Goal: Task Accomplishment & Management: Manage account settings

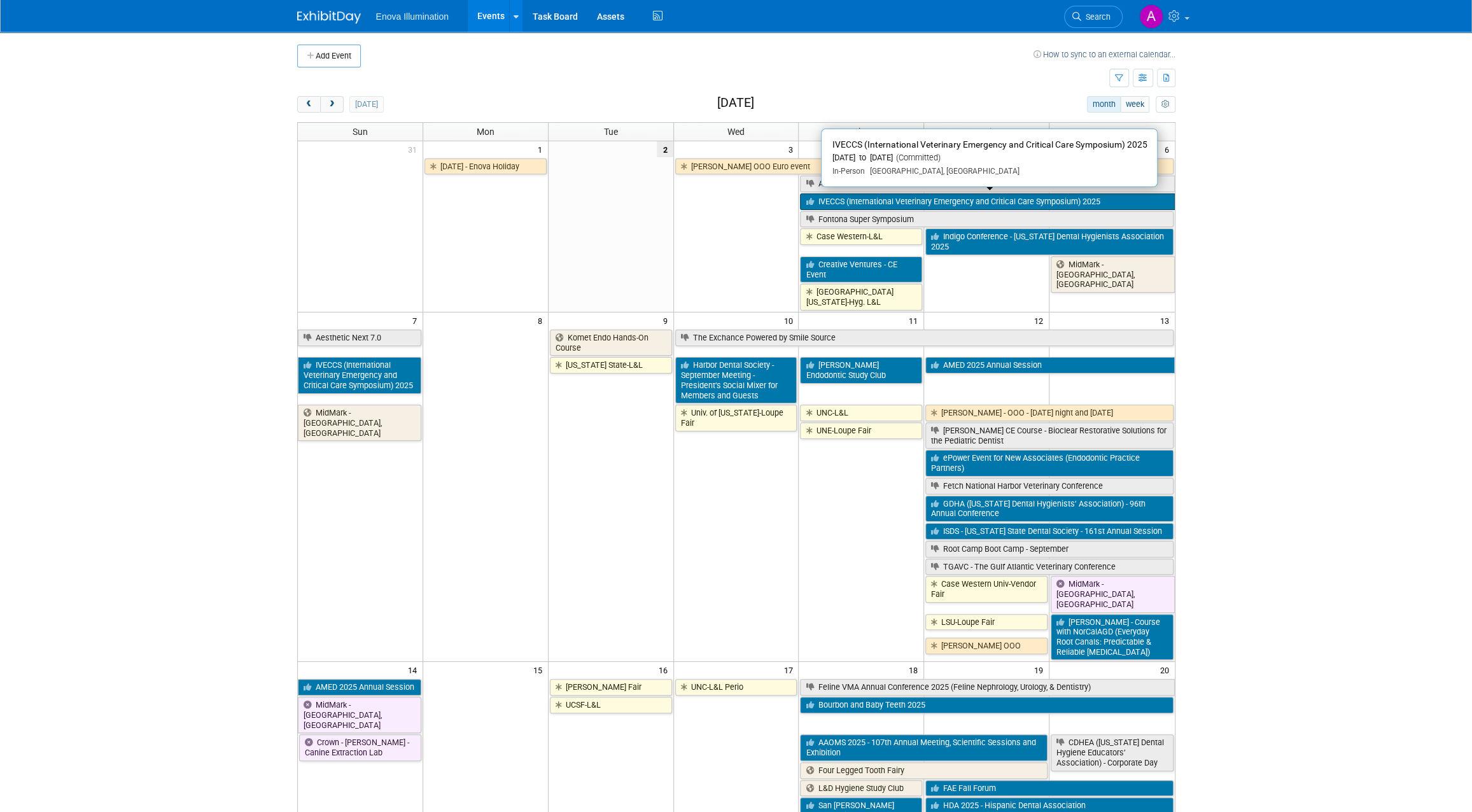
click at [829, 196] on link "IVECCS (International Veterinary Emergency and Critical Care Symposium) 2025" at bounding box center [987, 201] width 374 height 16
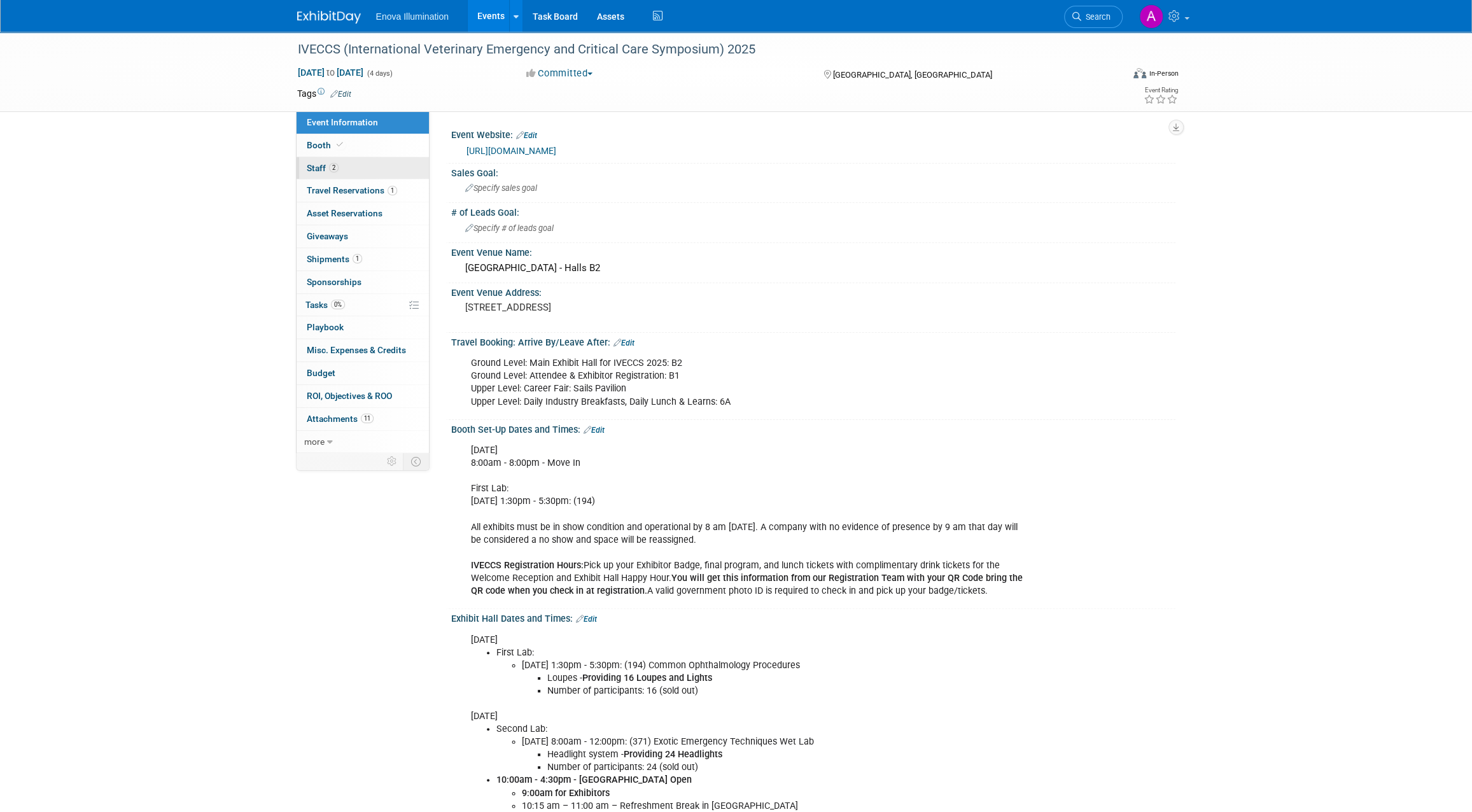
click at [347, 168] on link "2 Staff 2" at bounding box center [362, 168] width 132 height 22
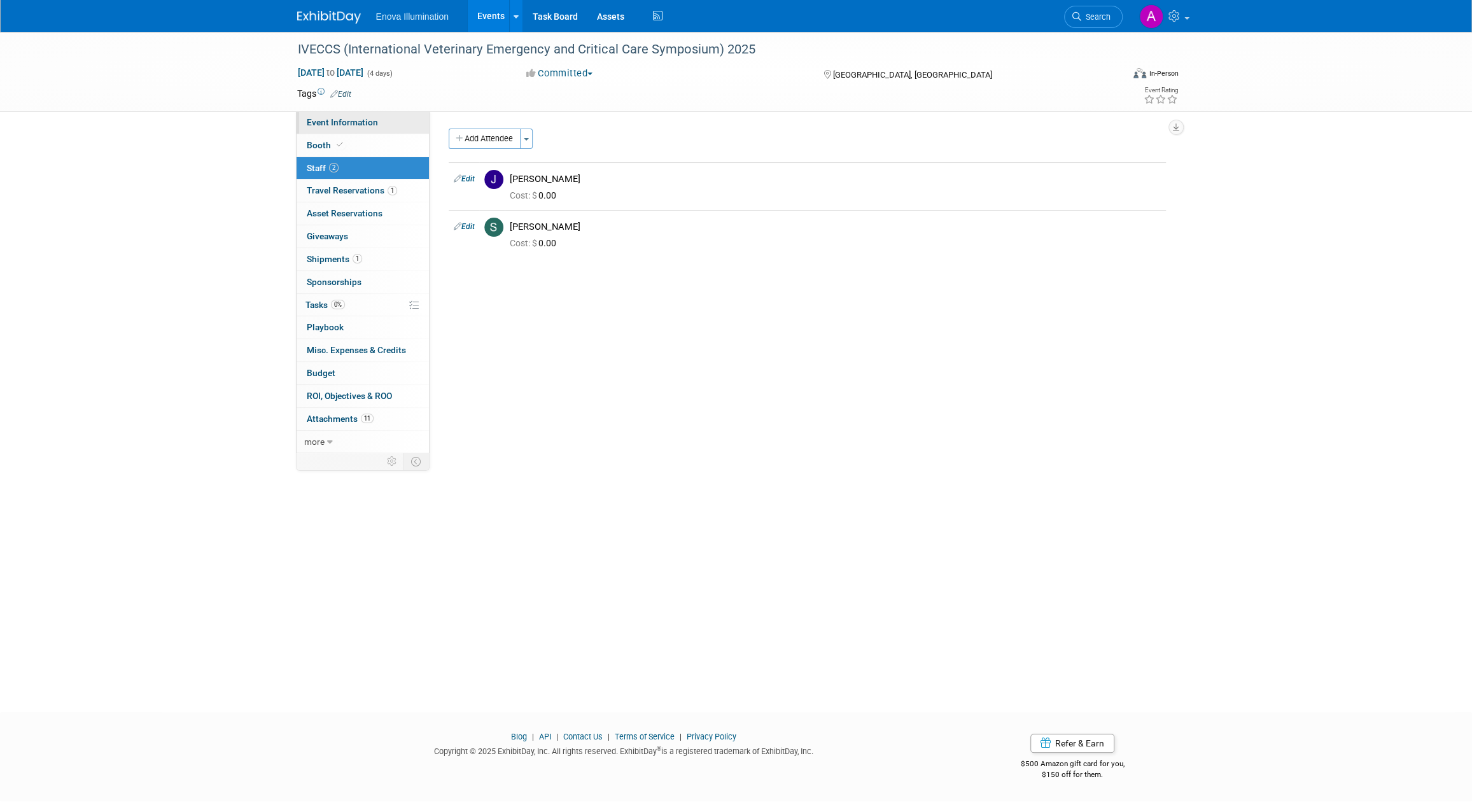
click at [368, 120] on span "Event Information" at bounding box center [342, 122] width 71 height 10
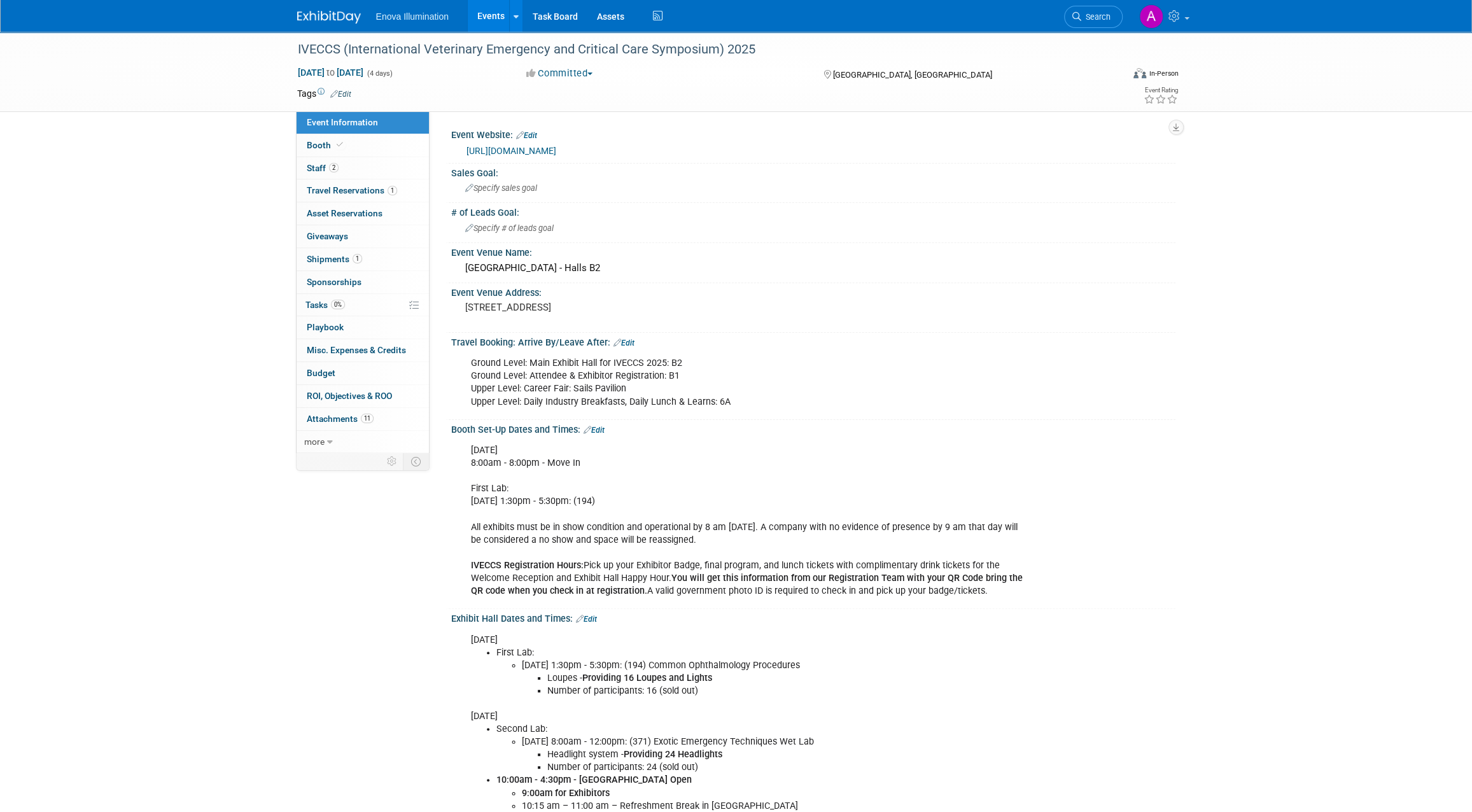
click at [556, 150] on link "https://iveccs.org/save-the-date/" at bounding box center [511, 151] width 90 height 10
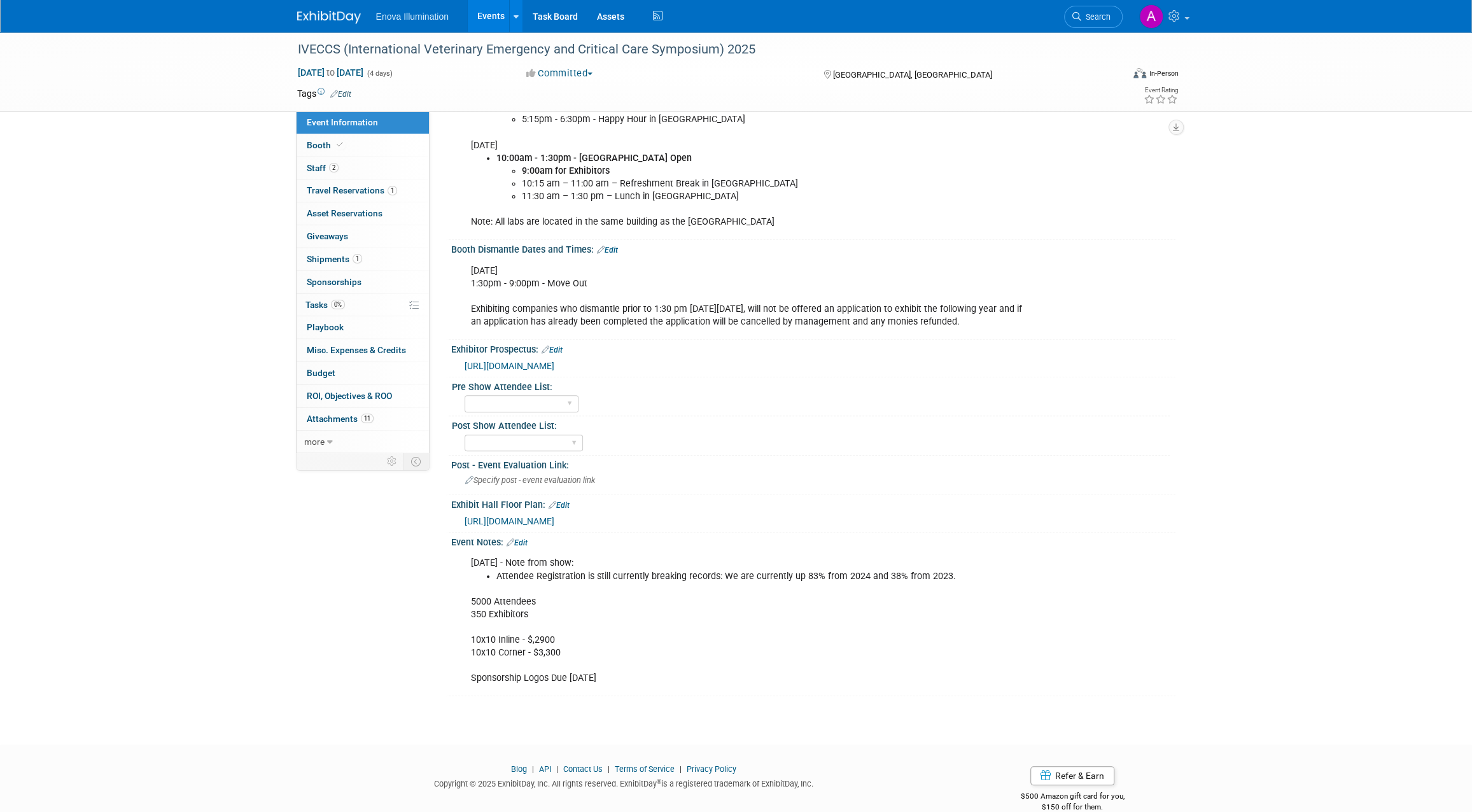
scroll to position [844, 0]
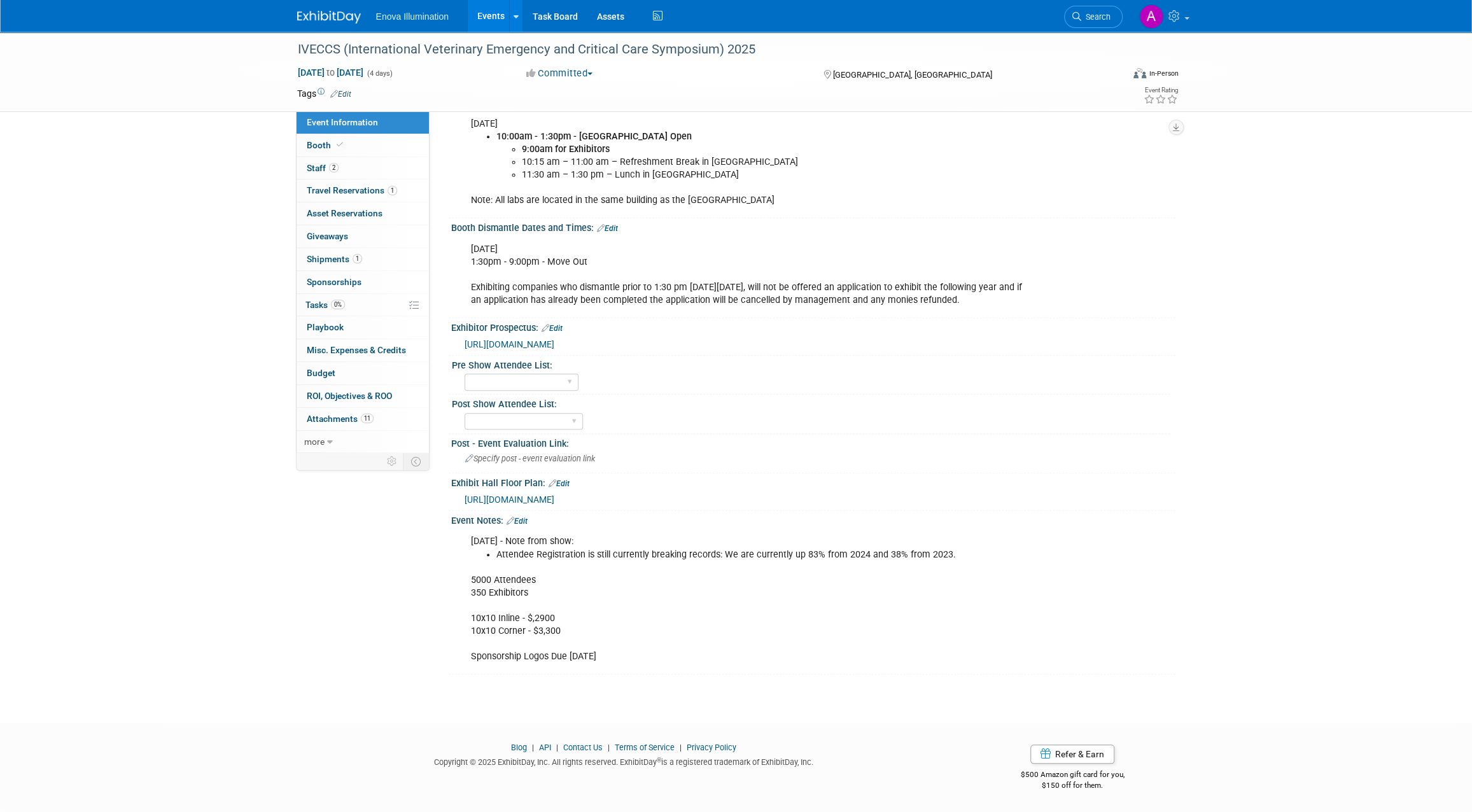
click at [555, 498] on span "https://iveccs2025.mapyourshow.com/8_0/floorplan/" at bounding box center [509, 500] width 90 height 10
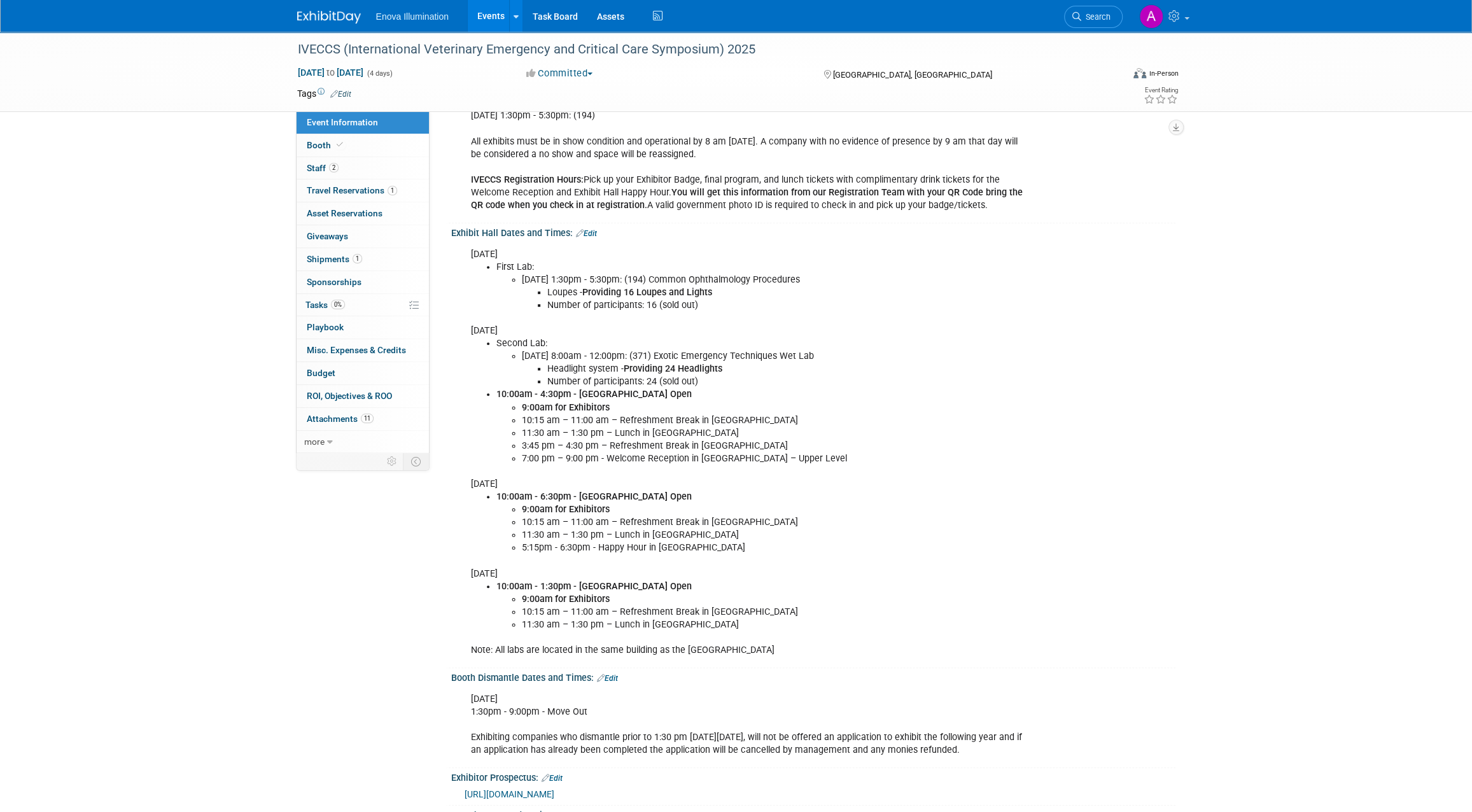
scroll to position [272, 0]
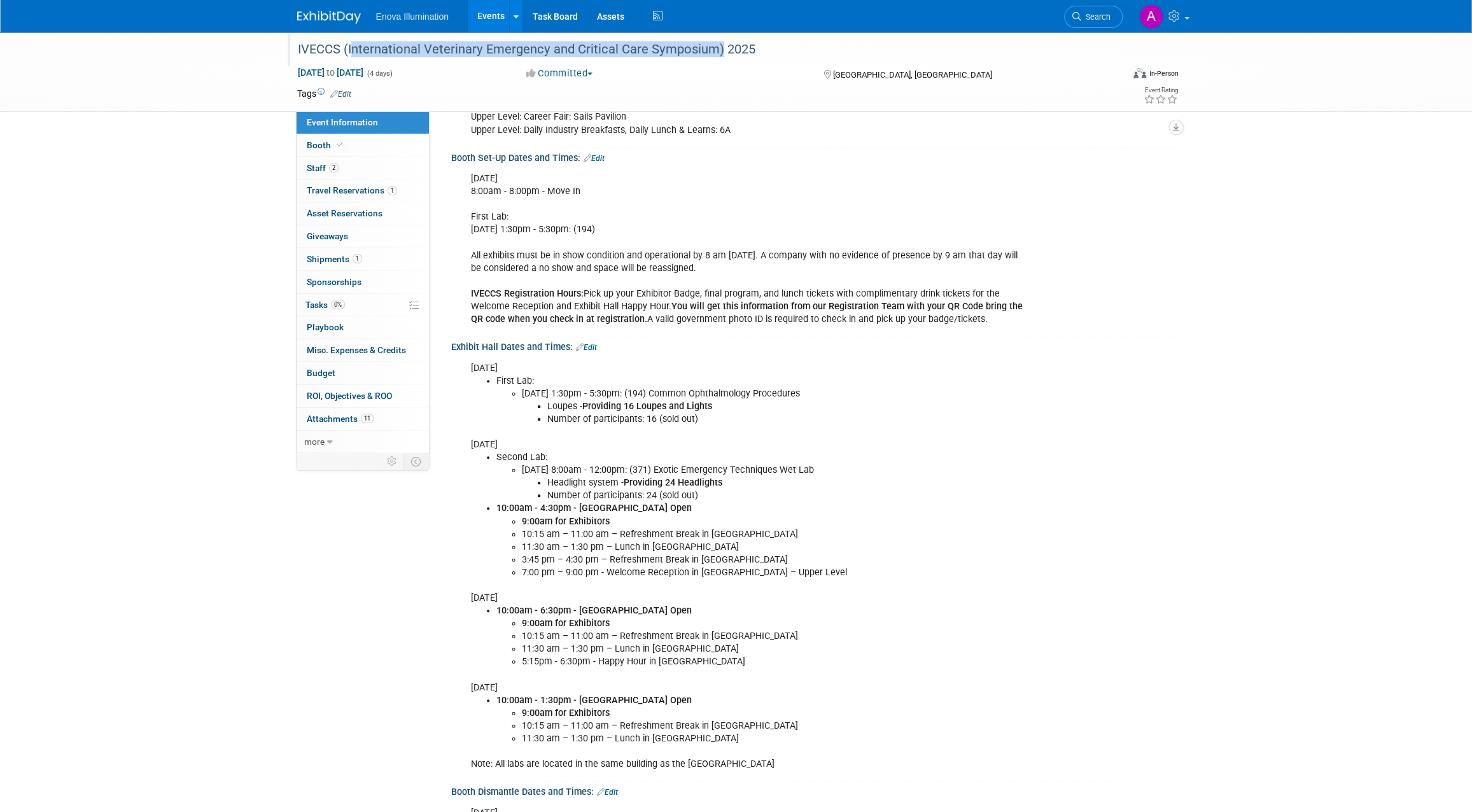
drag, startPoint x: 347, startPoint y: 46, endPoint x: 715, endPoint y: 56, distance: 368.1
click at [715, 56] on div "IVECCS (International Veterinary Emergency and Critical Care Symposium) 2025" at bounding box center [698, 50] width 810 height 23
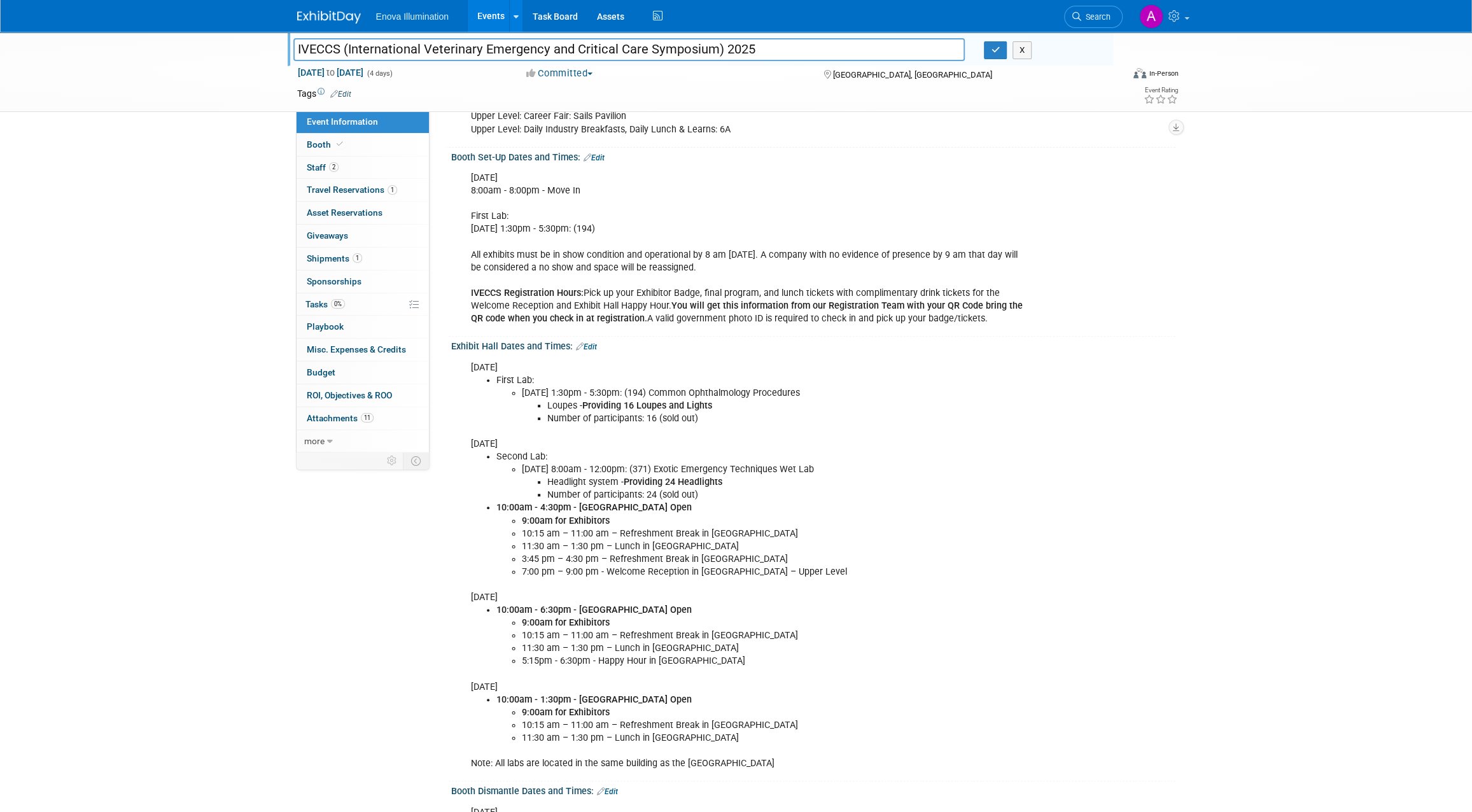
drag, startPoint x: 714, startPoint y: 50, endPoint x: 348, endPoint y: 53, distance: 366.0
click at [348, 53] on input "IVECCS (International Veterinary Emergency and Critical Care Symposium) 2025" at bounding box center [629, 50] width 672 height 22
click at [1017, 54] on button "X" at bounding box center [1022, 50] width 20 height 18
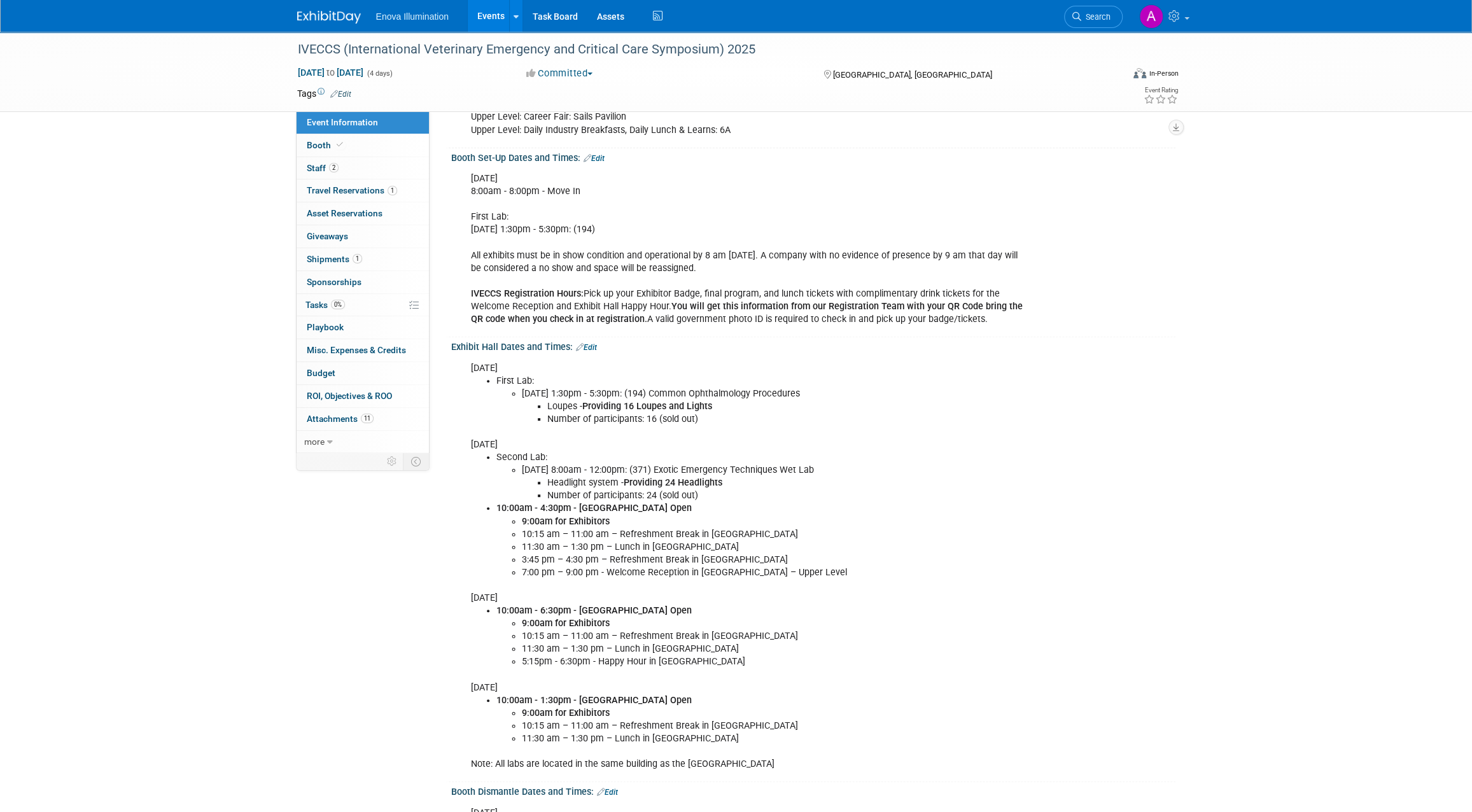
click at [500, 16] on link "Events" at bounding box center [491, 15] width 46 height 32
